Goal: Transaction & Acquisition: Subscribe to service/newsletter

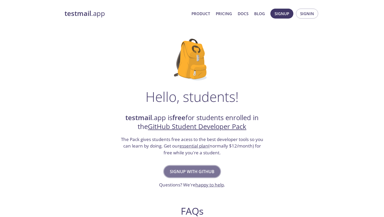
click at [196, 172] on span "Signup with GitHub" at bounding box center [192, 171] width 45 height 7
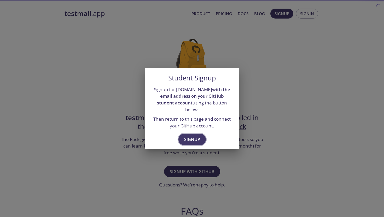
click at [197, 136] on span "Signup" at bounding box center [192, 139] width 16 height 7
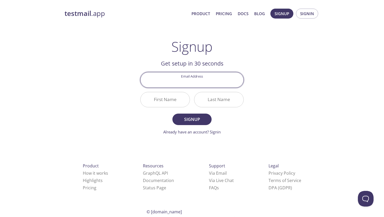
click at [200, 81] on input "Email Address" at bounding box center [192, 79] width 103 height 15
click at [199, 81] on input "Email Address" at bounding box center [192, 79] width 103 height 15
type input "[PERSON_NAME][EMAIL_ADDRESS][DOMAIN_NAME]"
click at [176, 101] on input "First Name" at bounding box center [165, 99] width 49 height 15
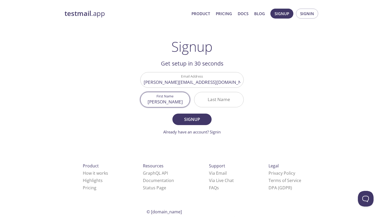
type input "[PERSON_NAME]"
click at [210, 102] on input "Last Name" at bounding box center [219, 99] width 49 height 15
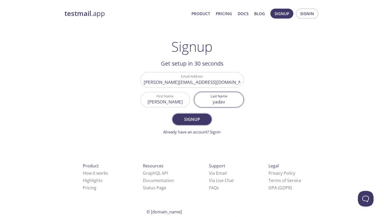
type input "yadav"
click at [194, 122] on span "Signup" at bounding box center [192, 119] width 28 height 7
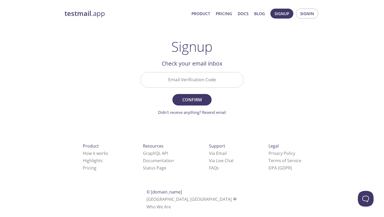
click at [176, 78] on input "Email Verification Code" at bounding box center [192, 79] width 103 height 15
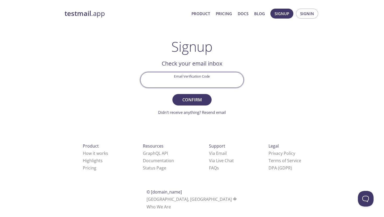
paste input "1VJE2D3"
type input "1VJE2D3"
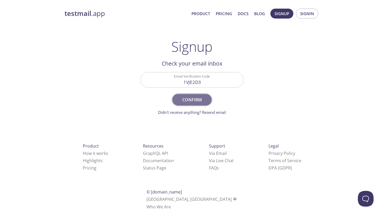
click at [203, 98] on span "Confirm" at bounding box center [192, 99] width 28 height 7
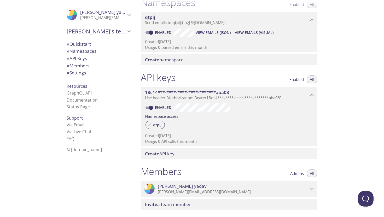
scroll to position [69, 0]
click at [97, 46] on span "# Quickstart" at bounding box center [99, 44] width 64 height 7
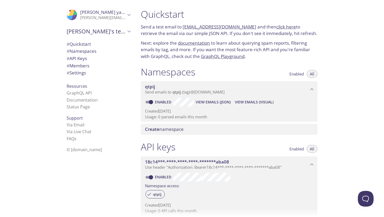
click at [204, 27] on link "qtpij.test@inbox.testmail.app" at bounding box center [220, 27] width 74 height 6
click at [277, 27] on link "click here" at bounding box center [287, 27] width 20 height 6
click at [215, 103] on span "View Emails (JSON)" at bounding box center [213, 102] width 35 height 6
click at [96, 65] on span "# Members" at bounding box center [99, 66] width 64 height 7
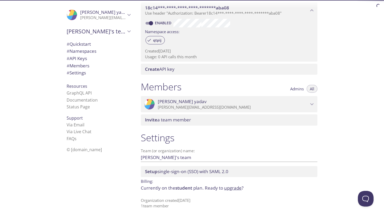
scroll to position [155, 0]
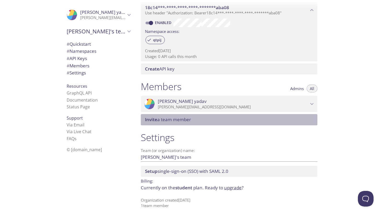
click at [157, 121] on span "Invite" at bounding box center [151, 120] width 12 height 6
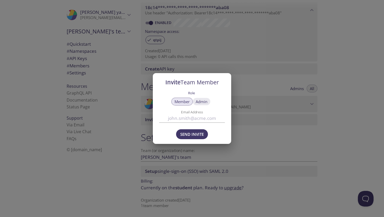
click at [203, 102] on span "Admin" at bounding box center [202, 102] width 12 height 0
click at [180, 102] on span "Member" at bounding box center [182, 102] width 15 height 0
click at [130, 159] on div "Invite Team Member Role Member Admin Email Address Send Invite" at bounding box center [192, 108] width 384 height 217
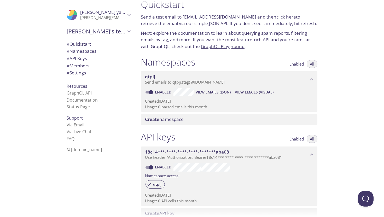
scroll to position [0, 0]
